Goal: Navigation & Orientation: Understand site structure

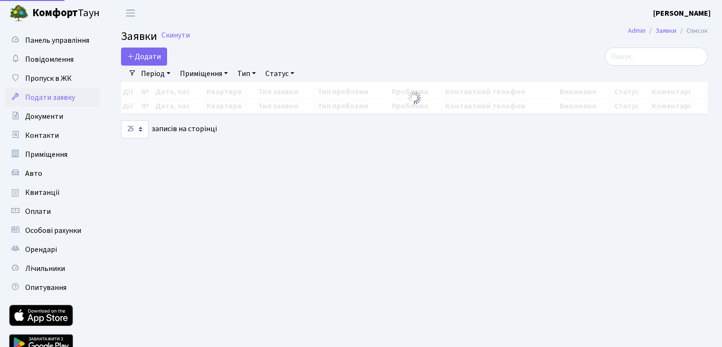
select select "25"
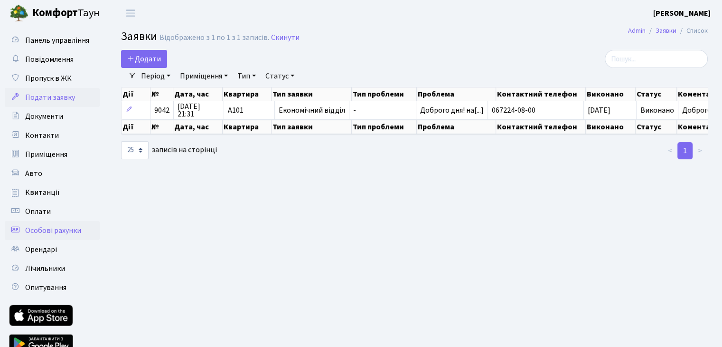
scroll to position [43, 0]
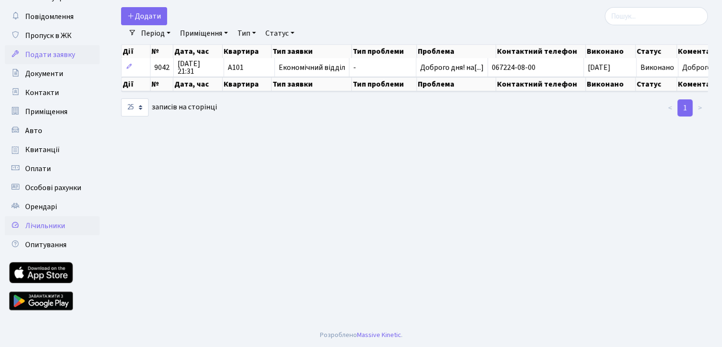
click at [48, 230] on span "Лічильники" at bounding box center [45, 225] width 40 height 10
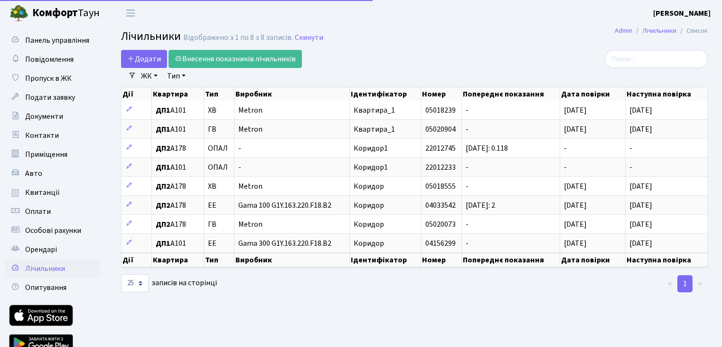
select select "25"
click at [189, 92] on th "Квартира" at bounding box center [178, 93] width 52 height 13
click at [317, 286] on div at bounding box center [414, 283] width 200 height 19
click at [46, 188] on span "Квитанції" at bounding box center [42, 192] width 35 height 10
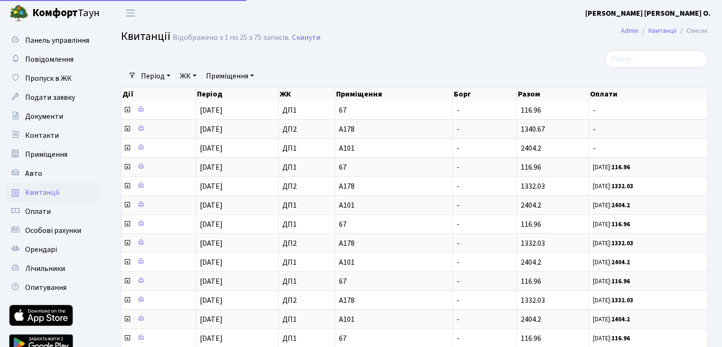
select select "25"
click at [49, 149] on span "Приміщення" at bounding box center [46, 154] width 42 height 10
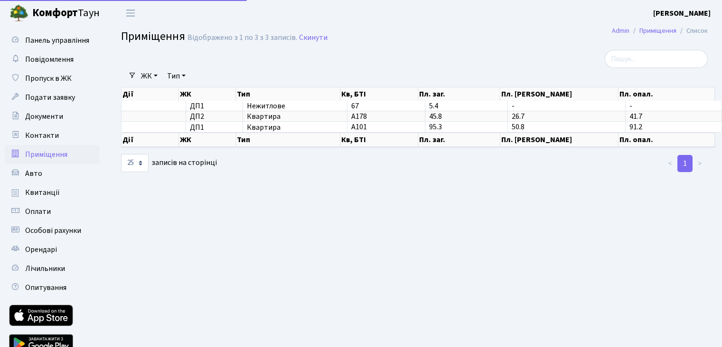
select select "25"
